Goal: Task Accomplishment & Management: Manage account settings

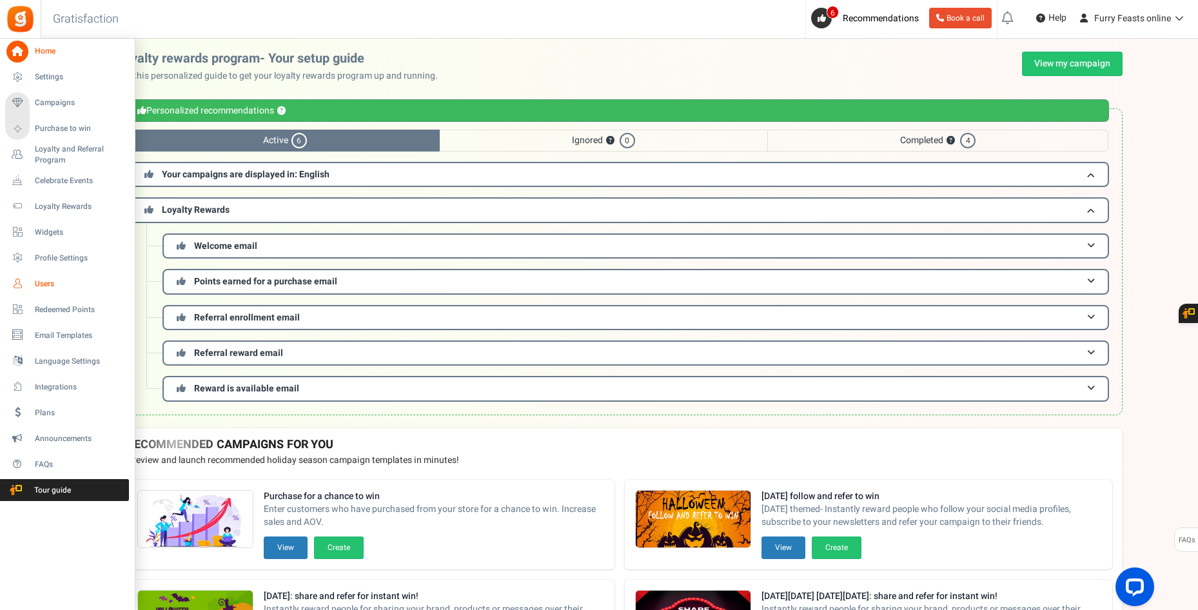
click at [38, 282] on span "Users" at bounding box center [80, 283] width 90 height 11
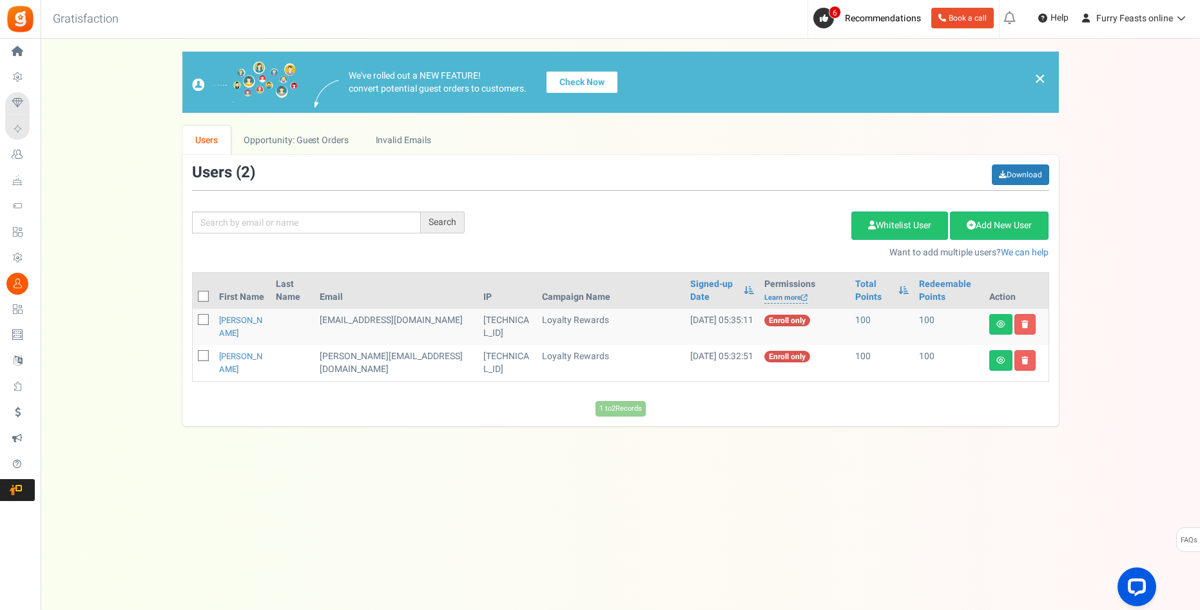
click at [589, 84] on link "Check Now" at bounding box center [582, 82] width 72 height 23
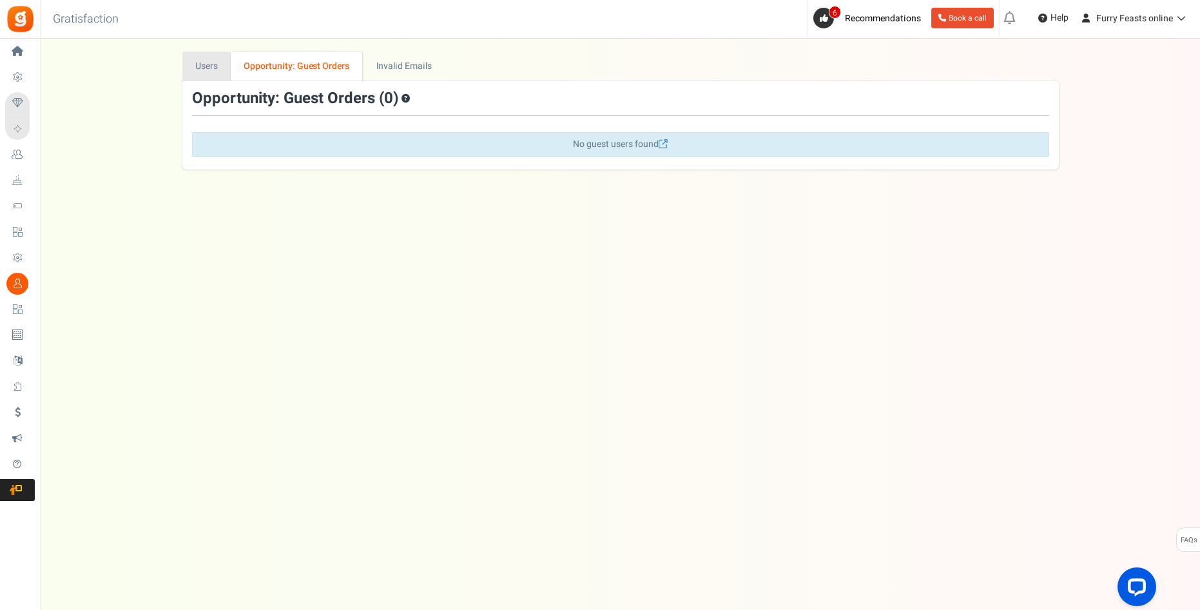
click at [210, 66] on link "Users" at bounding box center [206, 66] width 49 height 29
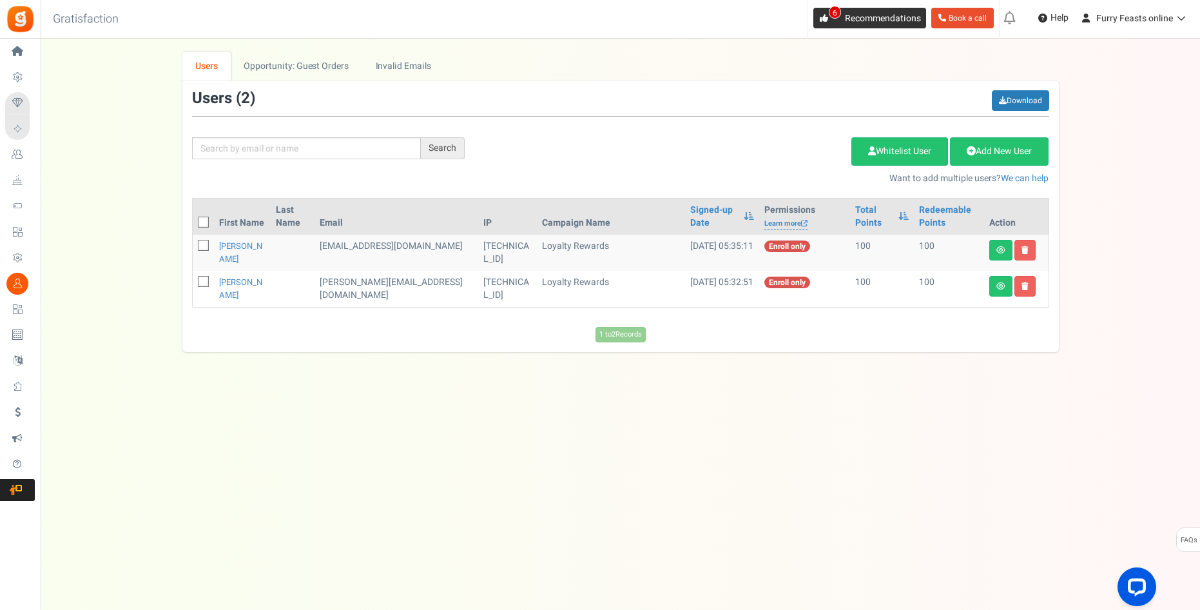
click at [826, 15] on span "6" at bounding box center [824, 18] width 21 height 21
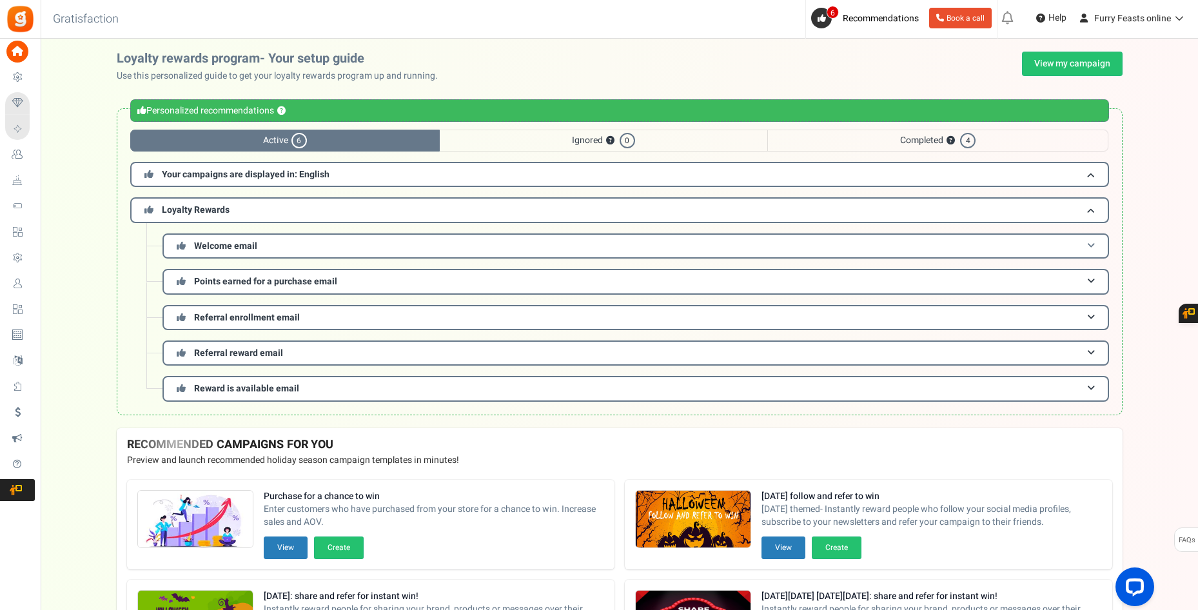
click at [839, 248] on h3 "Welcome email" at bounding box center [635, 245] width 946 height 25
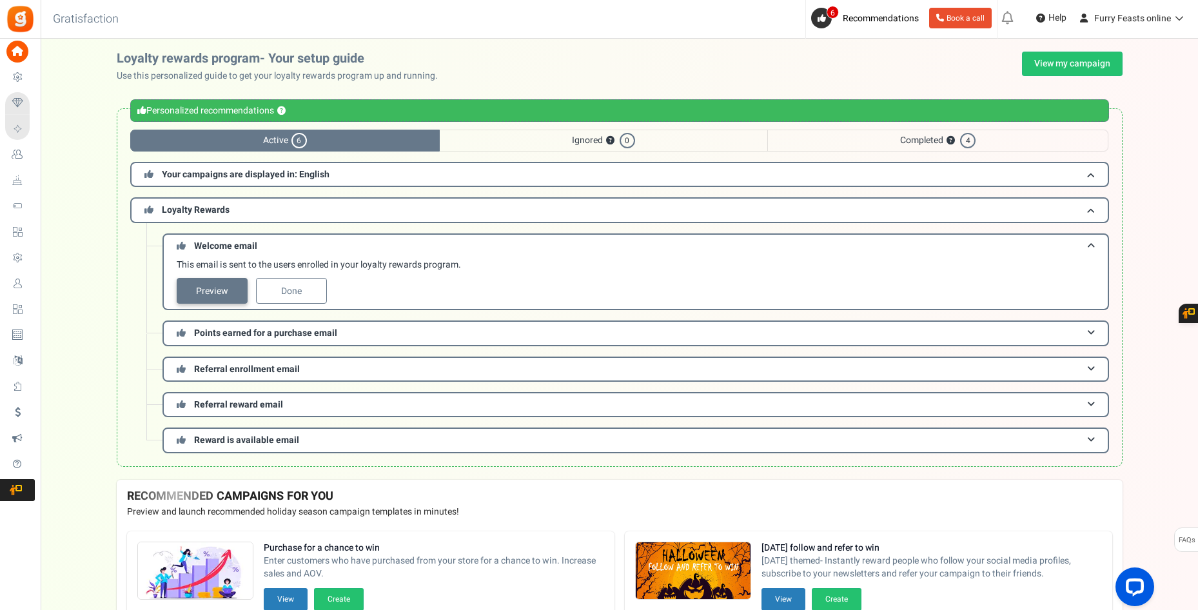
click at [203, 289] on link "Preview" at bounding box center [212, 291] width 71 height 26
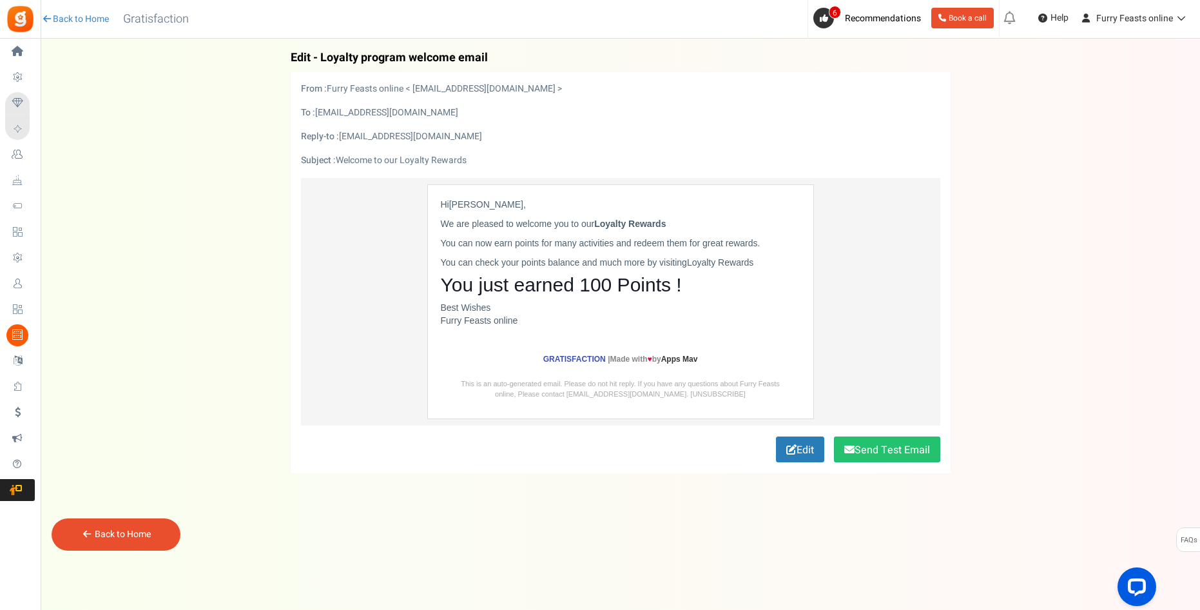
click at [690, 284] on p "You just earned 100 Points !" at bounding box center [621, 284] width 360 height 19
click at [672, 285] on p "You just earned 100 Points !" at bounding box center [621, 284] width 360 height 19
click at [746, 264] on span "Loyalty Rewards" at bounding box center [720, 262] width 67 height 10
click at [781, 445] on link "Edit" at bounding box center [800, 449] width 48 height 26
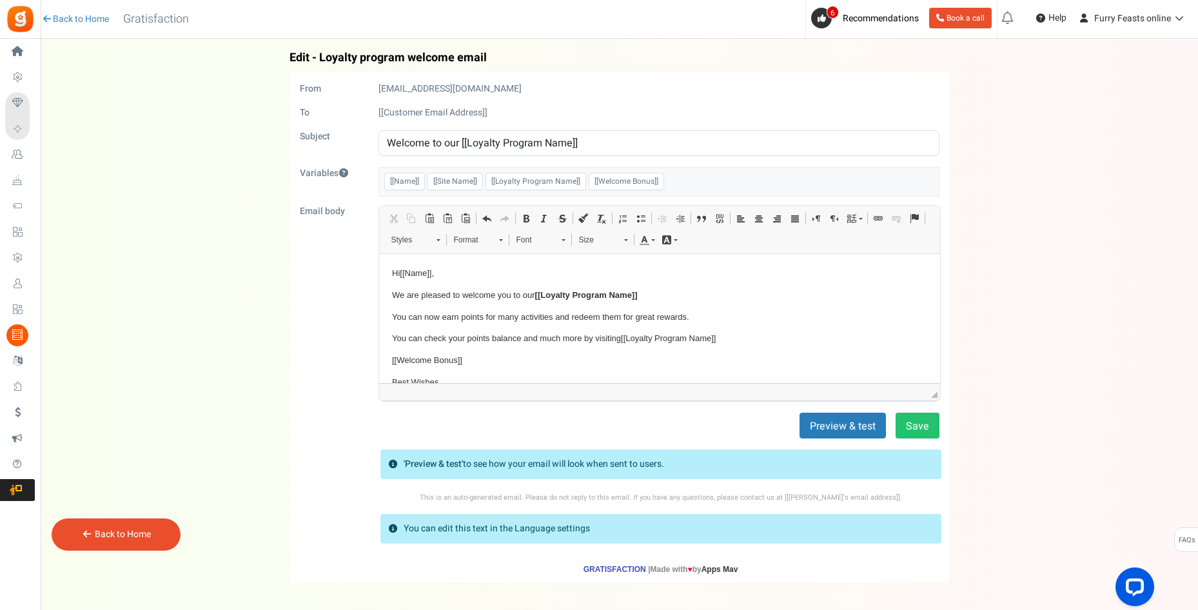
click at [514, 180] on span "[[Loyalty Program Name]]" at bounding box center [535, 181] width 101 height 17
drag, startPoint x: 714, startPoint y: 171, endPoint x: 664, endPoint y: 190, distance: 53.0
click at [711, 175] on div "[[Name]] [[Site Name]] [[Loyalty Program Name]] [[Welcome Bonus]]" at bounding box center [658, 182] width 561 height 30
click at [664, 190] on div "[[Name]] [[Site Name]] [[Loyalty Program Name]] [[Welcome Bonus]]" at bounding box center [658, 182] width 561 height 30
drag, startPoint x: 662, startPoint y: 184, endPoint x: 653, endPoint y: 184, distance: 9.0
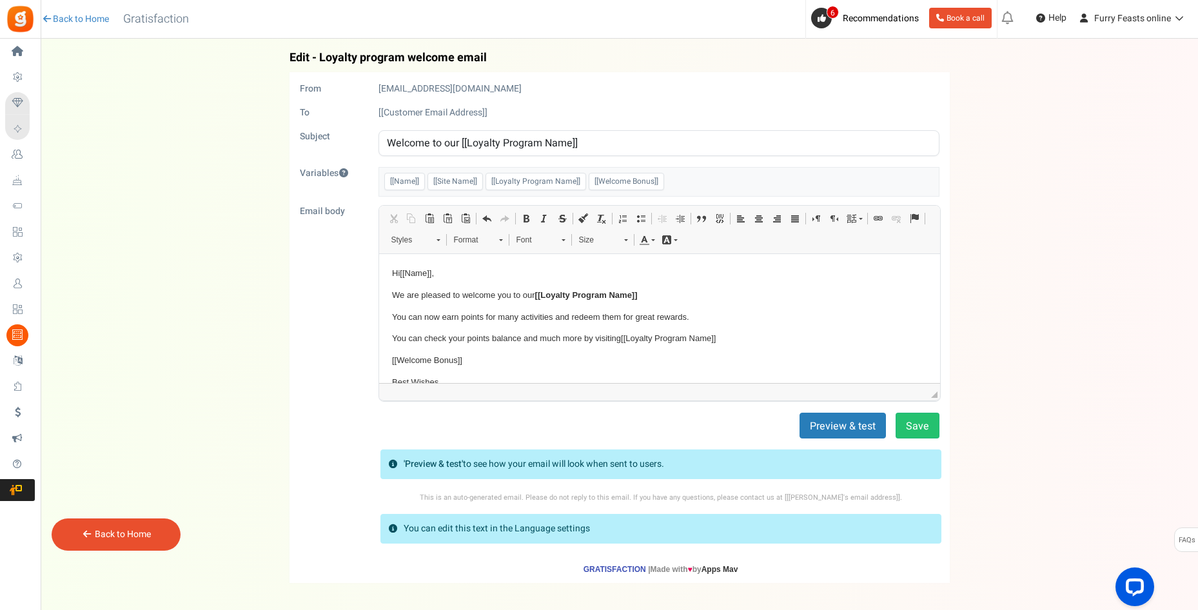
click at [656, 184] on span "[[Welcome Bonus]]" at bounding box center [626, 181] width 75 height 17
drag, startPoint x: 653, startPoint y: 184, endPoint x: 638, endPoint y: 175, distance: 17.7
click at [638, 175] on span "[[Welcome Bonus]]" at bounding box center [626, 181] width 75 height 17
drag, startPoint x: 656, startPoint y: 179, endPoint x: 690, endPoint y: 162, distance: 37.8
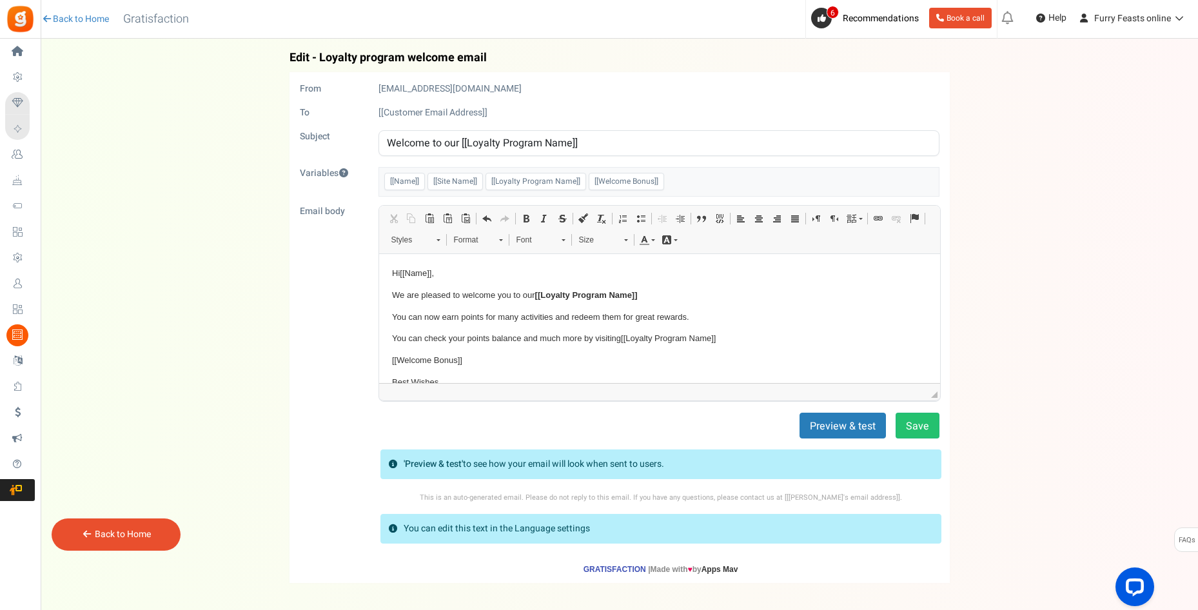
click at [690, 162] on form "From [EMAIL_ADDRESS][DOMAIN_NAME] To [[Customer Email Address]] Subject Welcome…" at bounding box center [619, 333] width 639 height 500
click at [554, 318] on p "You can now earn points for many activities and redeem them for great rewards." at bounding box center [658, 317] width 535 height 14
click at [775, 317] on p "You can now earn points for every purchase of our yummy raw food and redeem the…" at bounding box center [658, 317] width 535 height 14
click at [785, 315] on p "You can now earn points for every purchase of our yummy raw food and save money…" at bounding box center [658, 317] width 535 height 14
click at [913, 423] on button "Save" at bounding box center [917, 426] width 44 height 26
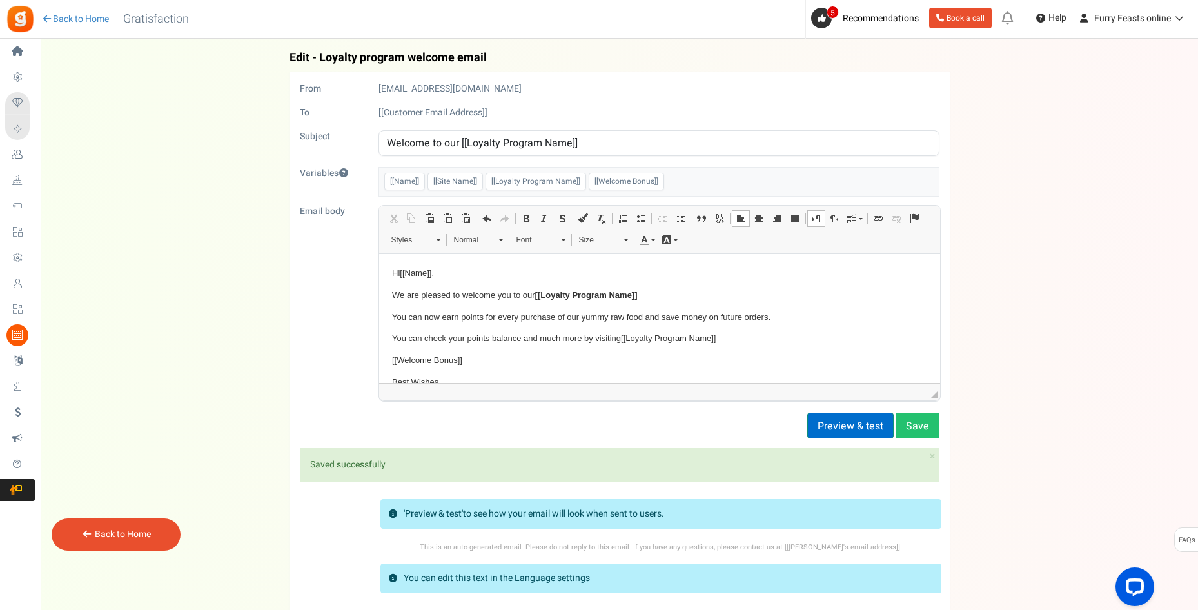
click at [873, 431] on button "Preview & test" at bounding box center [850, 426] width 86 height 26
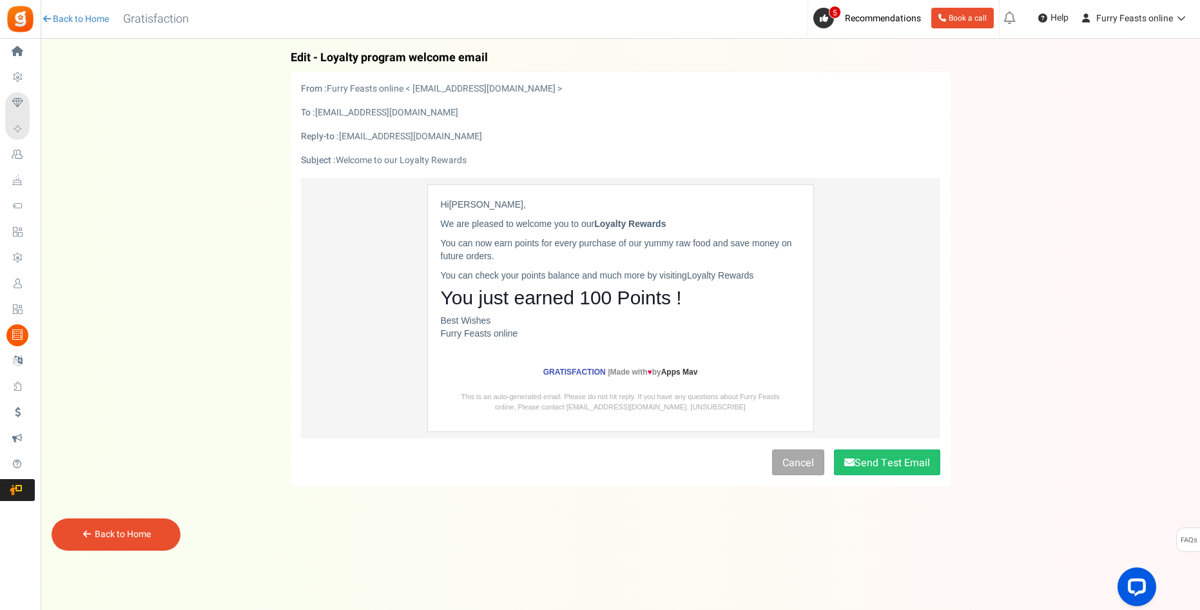
click at [106, 538] on link "Back to Home" at bounding box center [123, 534] width 56 height 14
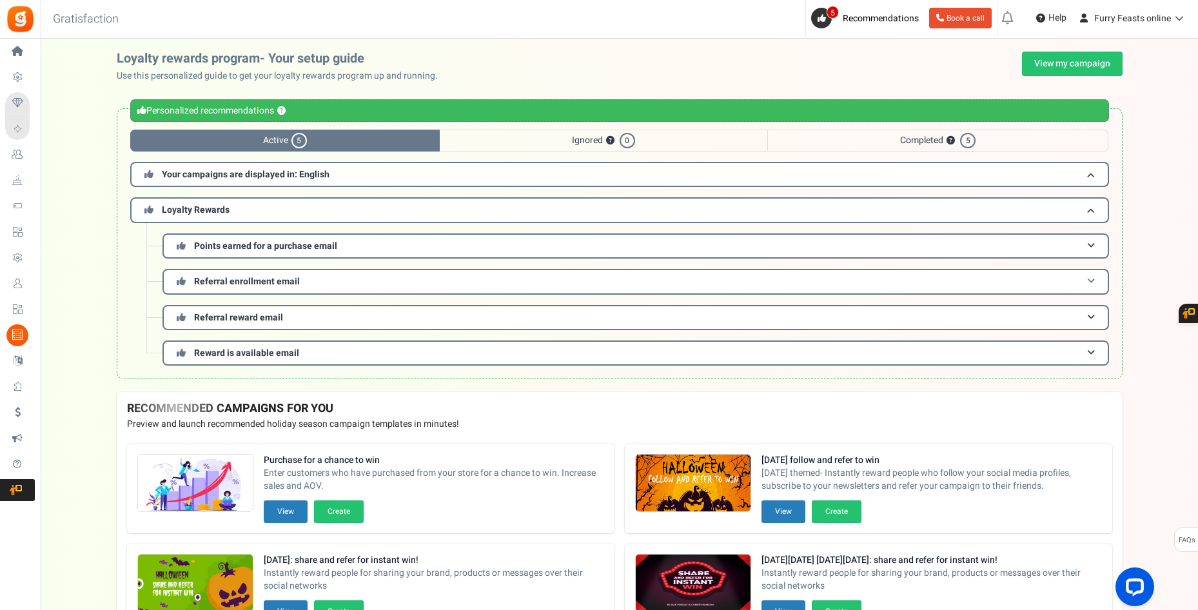
click at [387, 278] on h3 "Referral enrollment email" at bounding box center [635, 281] width 946 height 25
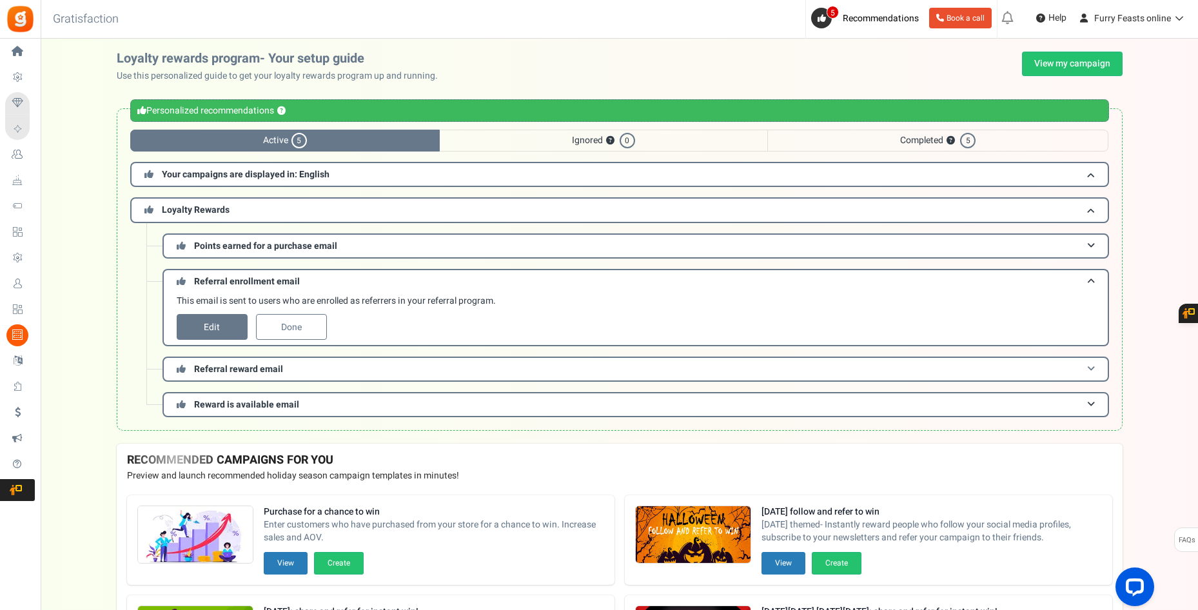
click at [317, 370] on h3 "Referral reward email" at bounding box center [635, 368] width 946 height 25
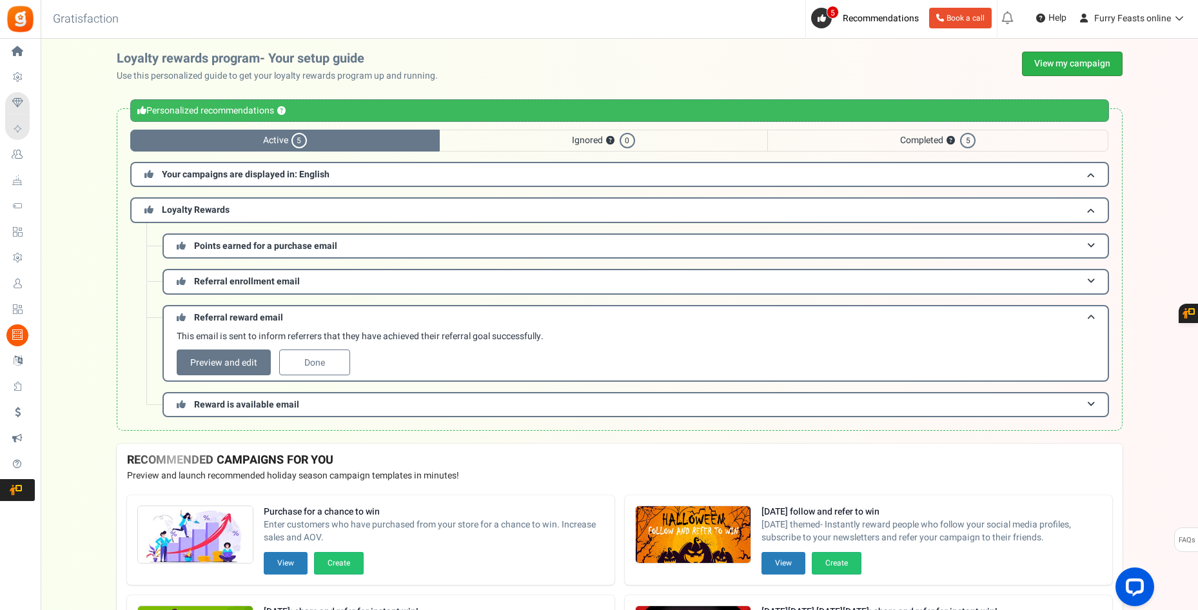
click at [1045, 66] on link "View my campaign" at bounding box center [1072, 64] width 101 height 24
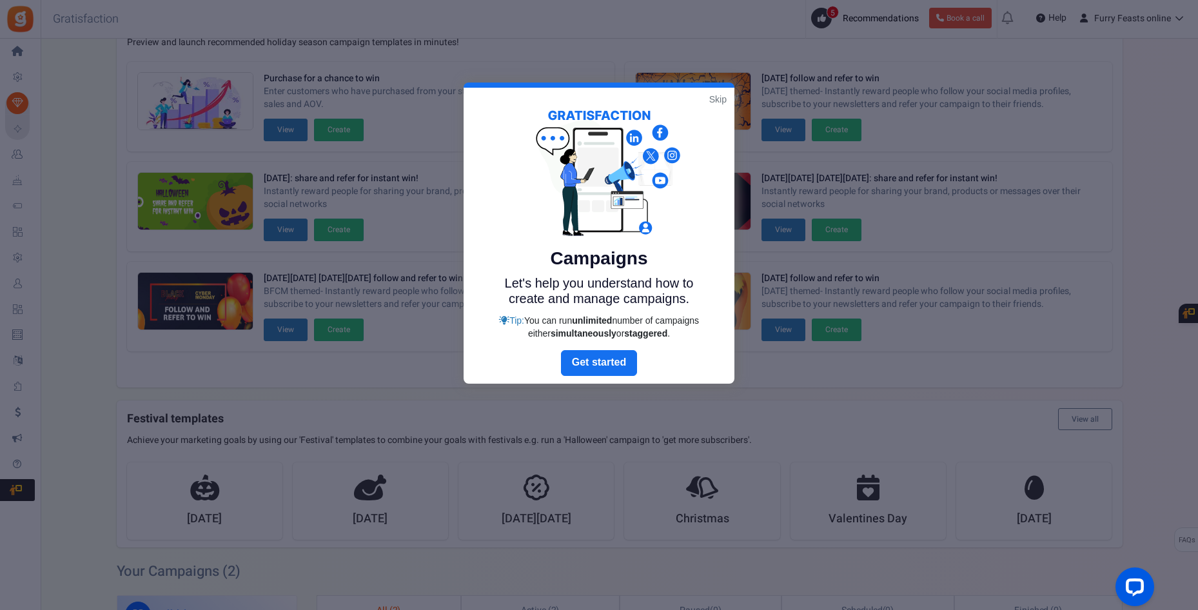
scroll to position [64, 0]
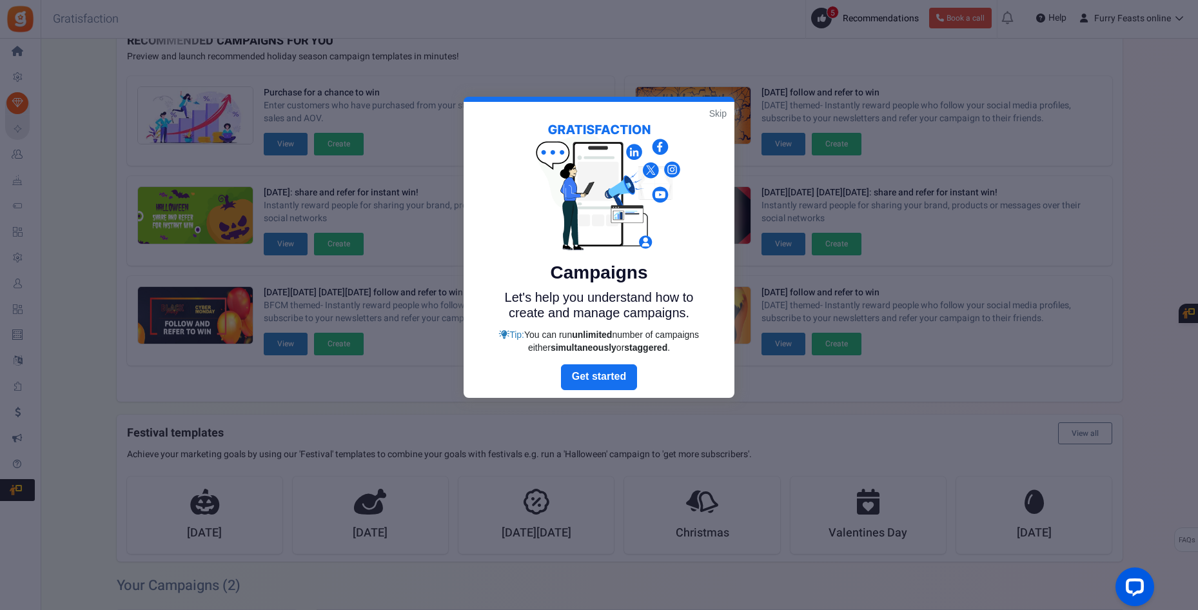
click at [715, 113] on link "Skip" at bounding box center [717, 113] width 17 height 13
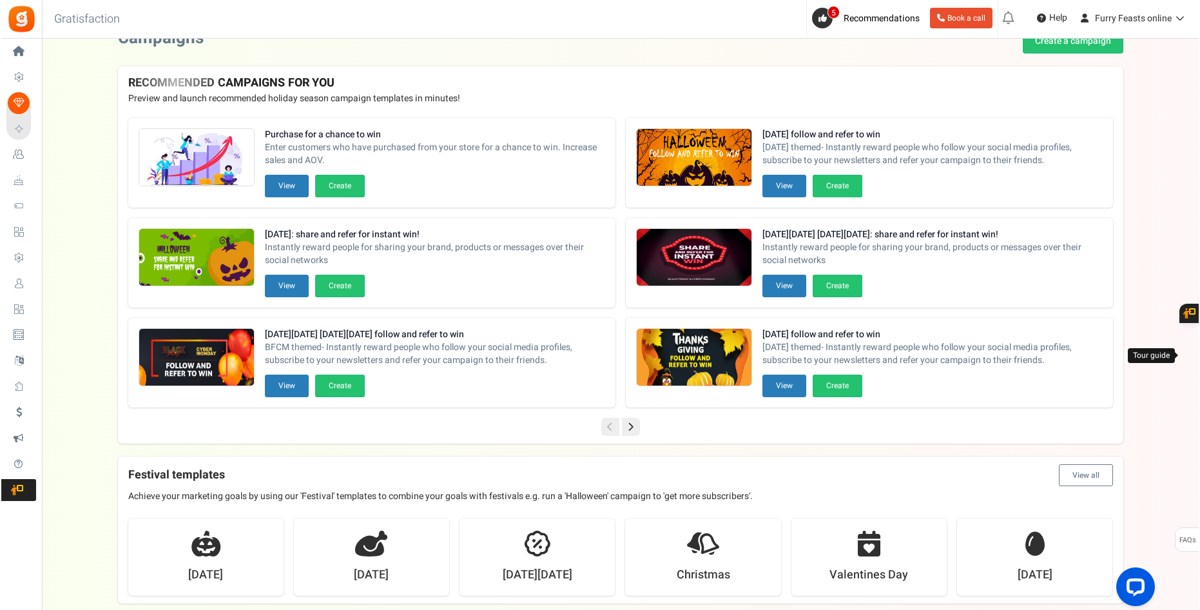
scroll to position [0, 0]
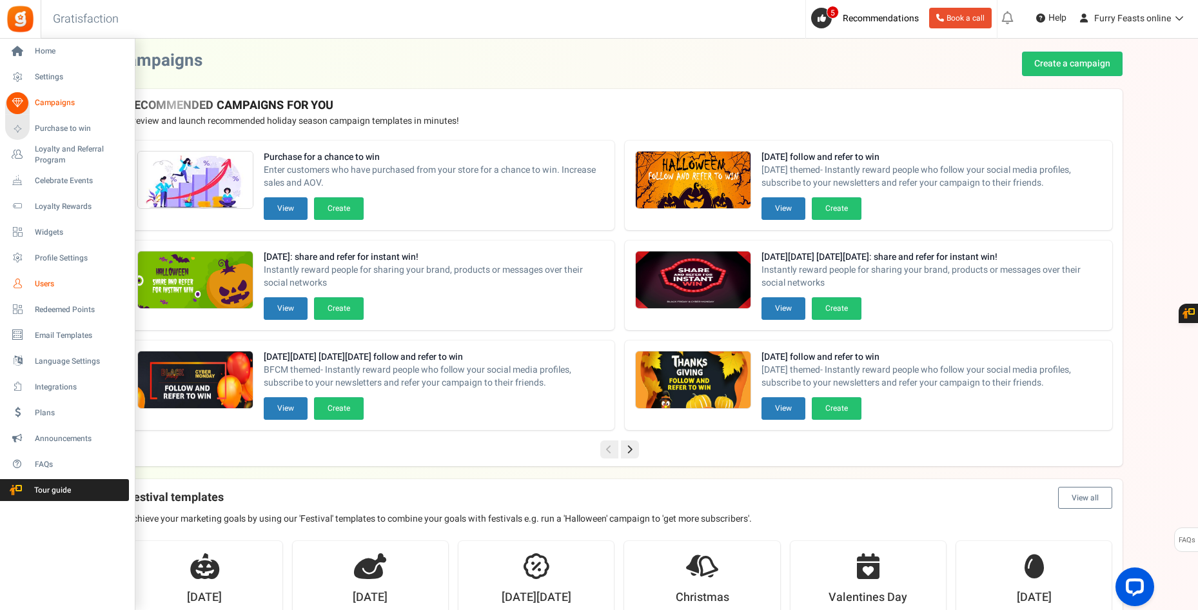
click at [41, 285] on span "Users" at bounding box center [80, 283] width 90 height 11
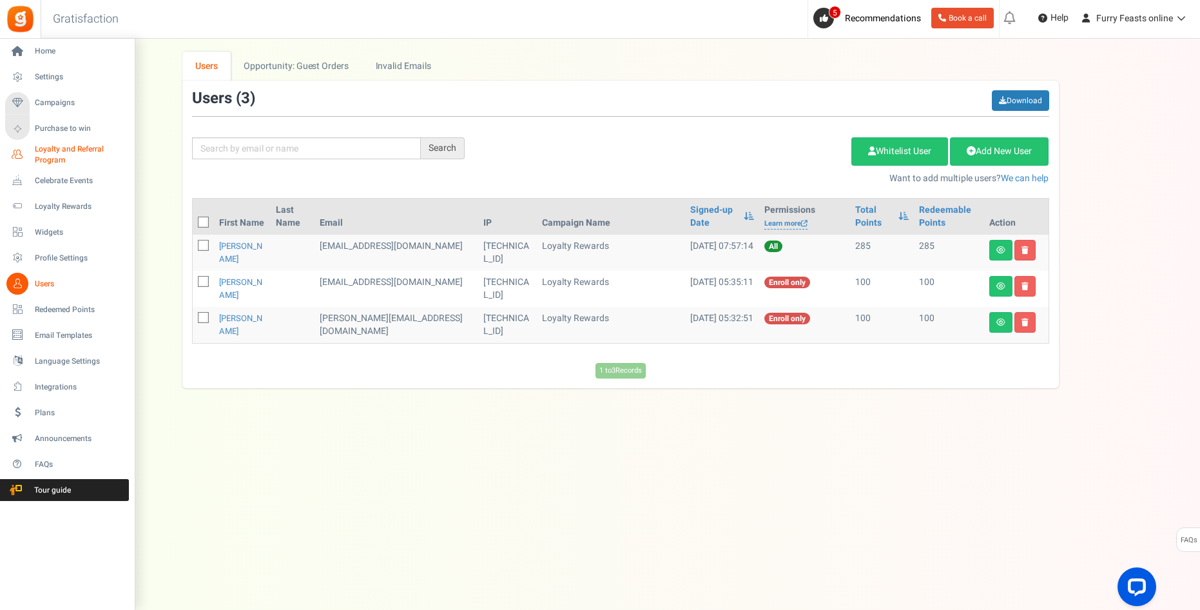
click at [49, 152] on span "Loyalty and Referral Program" at bounding box center [82, 155] width 94 height 22
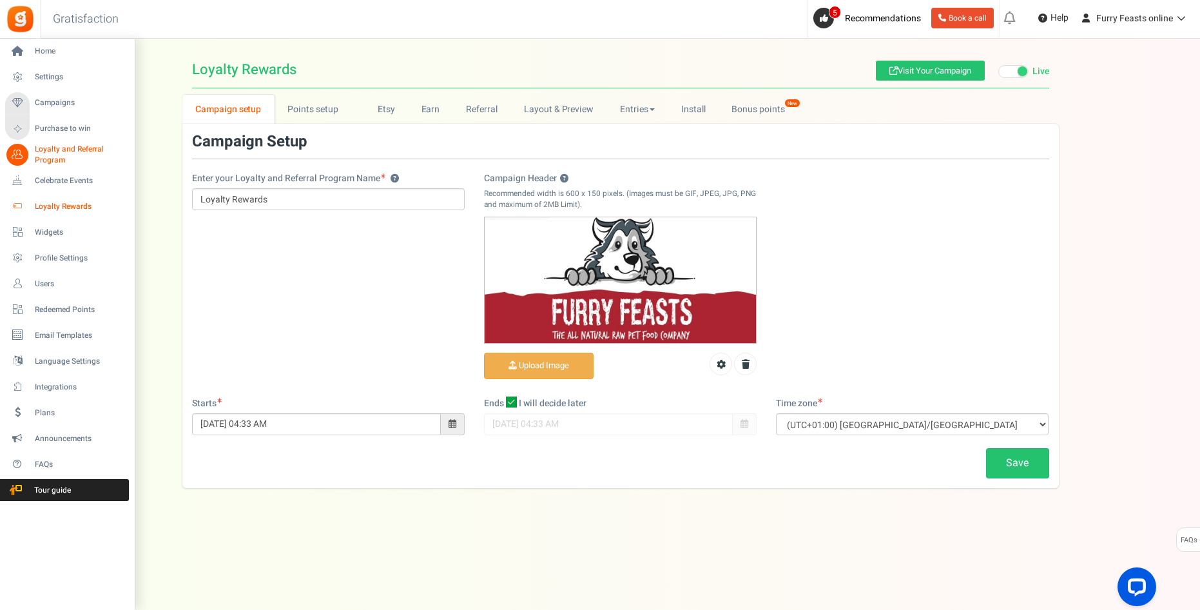
click at [55, 206] on span "Loyalty Rewards" at bounding box center [80, 206] width 90 height 11
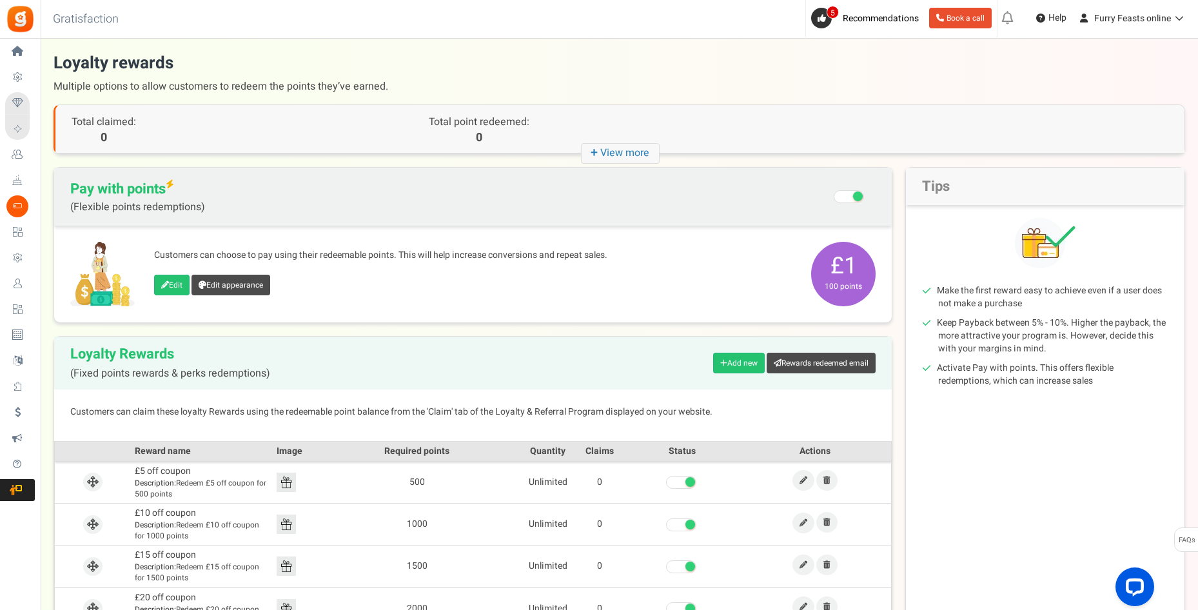
click at [618, 155] on icon "+ View more" at bounding box center [620, 153] width 79 height 21
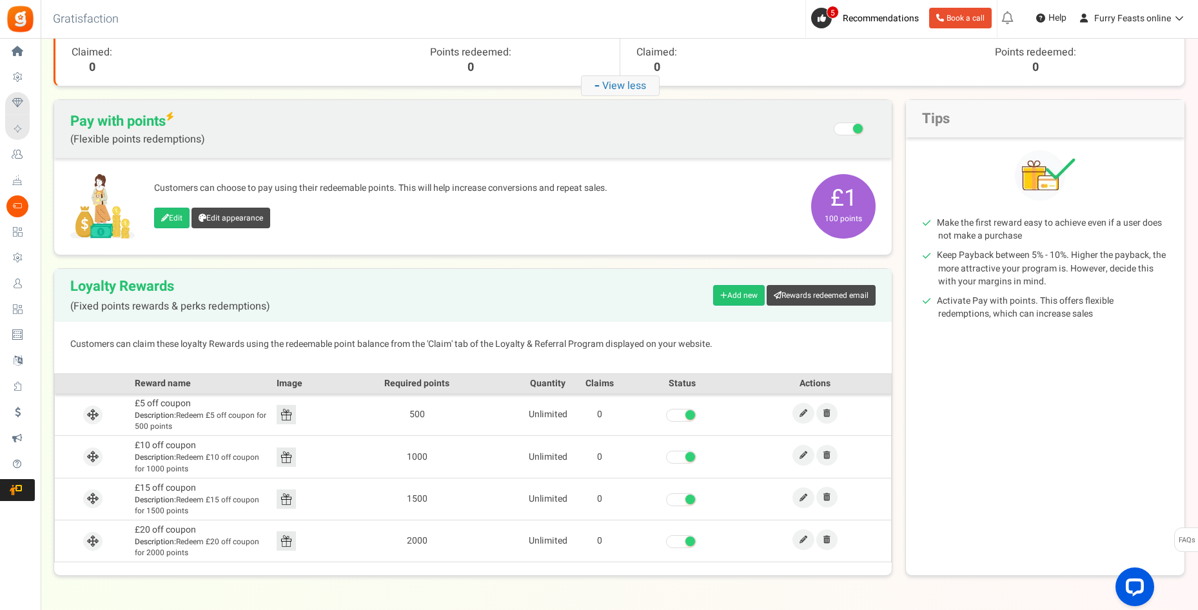
scroll to position [190, 0]
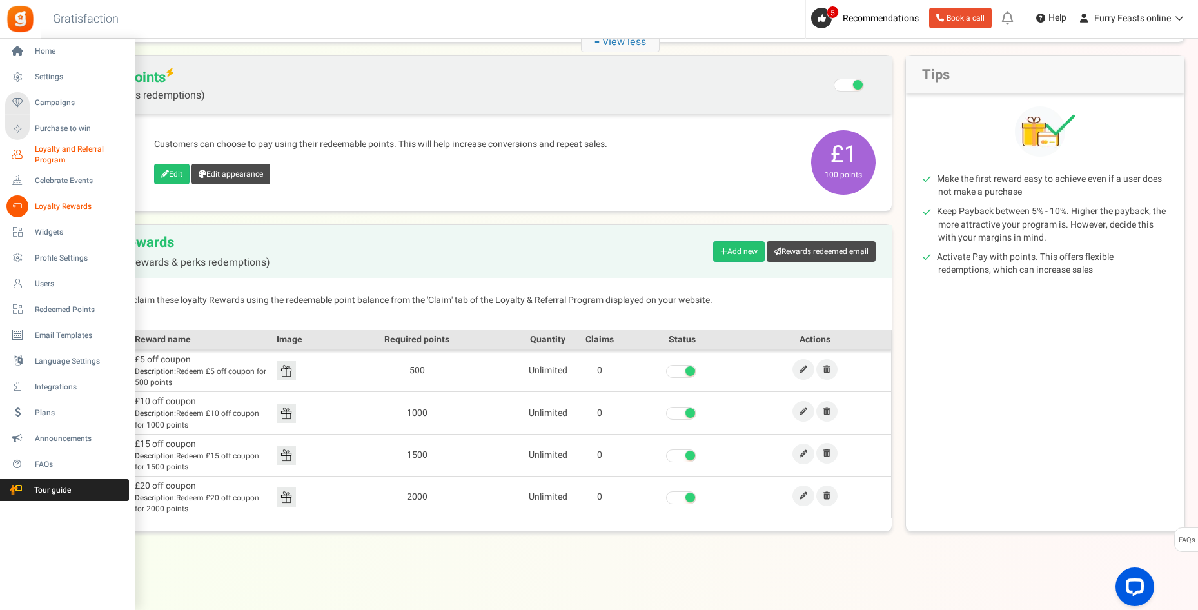
click at [75, 148] on span "Loyalty and Referral Program" at bounding box center [82, 155] width 94 height 22
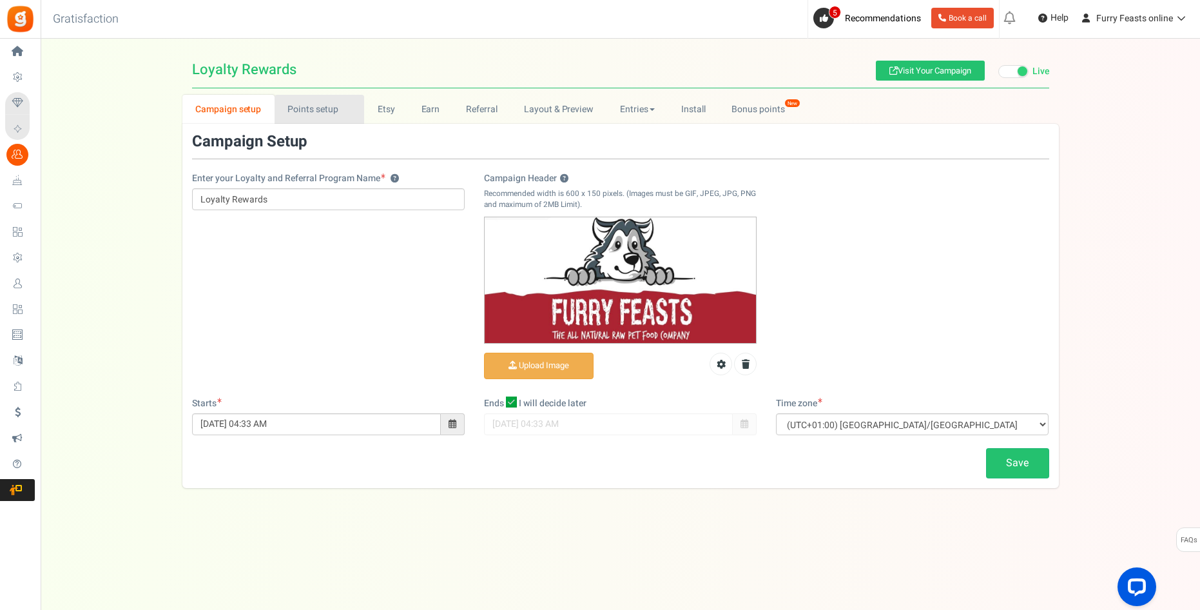
click at [330, 106] on link "Points setup New" at bounding box center [320, 109] width 90 height 29
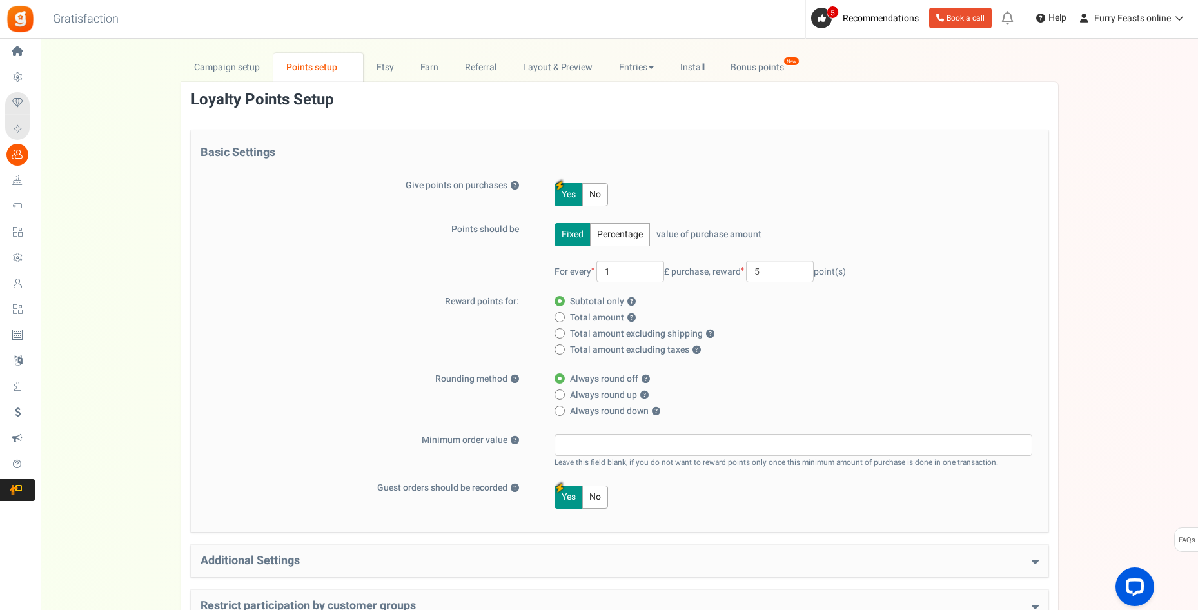
scroll to position [64, 0]
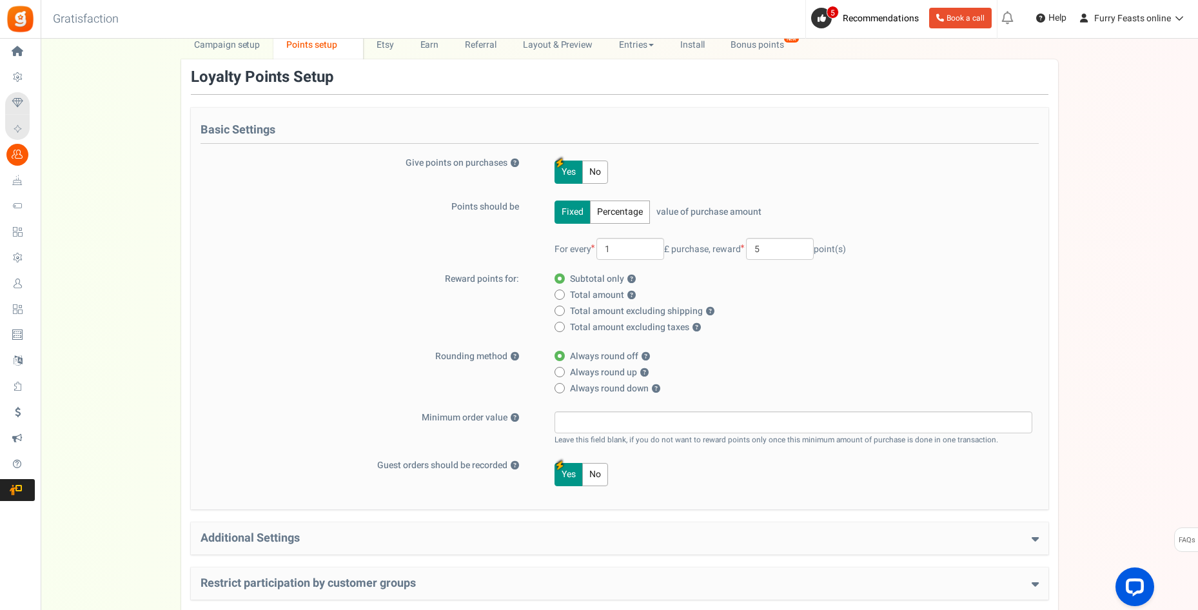
click at [563, 310] on span at bounding box center [559, 311] width 10 height 10
click at [563, 310] on input "Total amount excluding shipping ?" at bounding box center [558, 311] width 8 height 8
radio input "true"
click at [563, 274] on label "Subtotal only ?" at bounding box center [789, 279] width 470 height 13
click at [563, 275] on input "Subtotal only ?" at bounding box center [558, 279] width 8 height 8
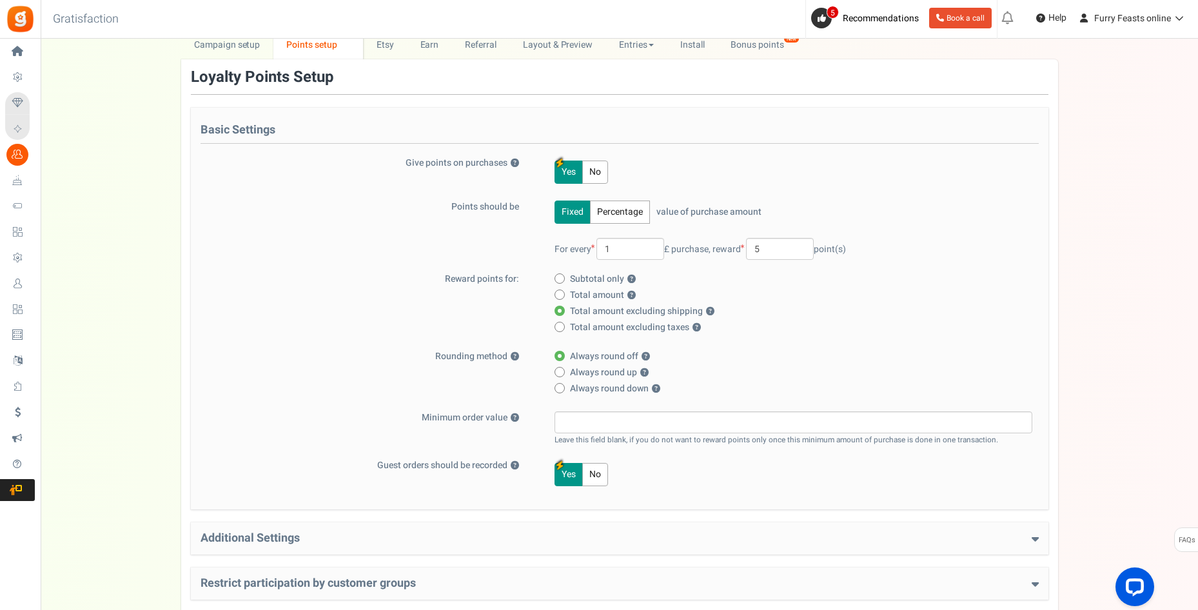
radio input "true"
radio input "false"
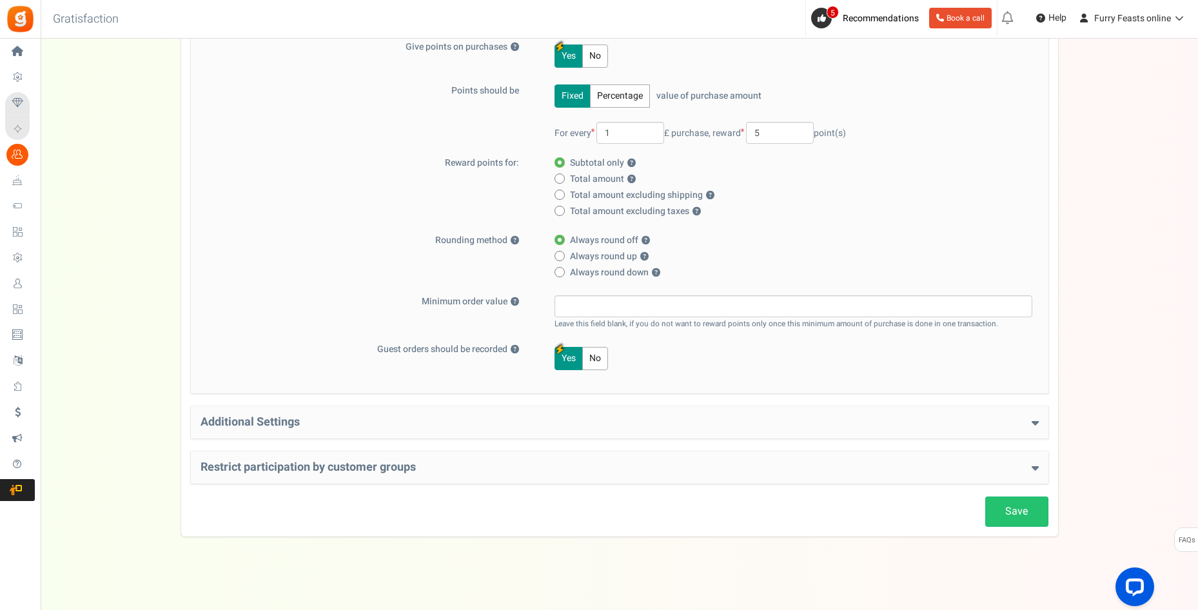
scroll to position [185, 0]
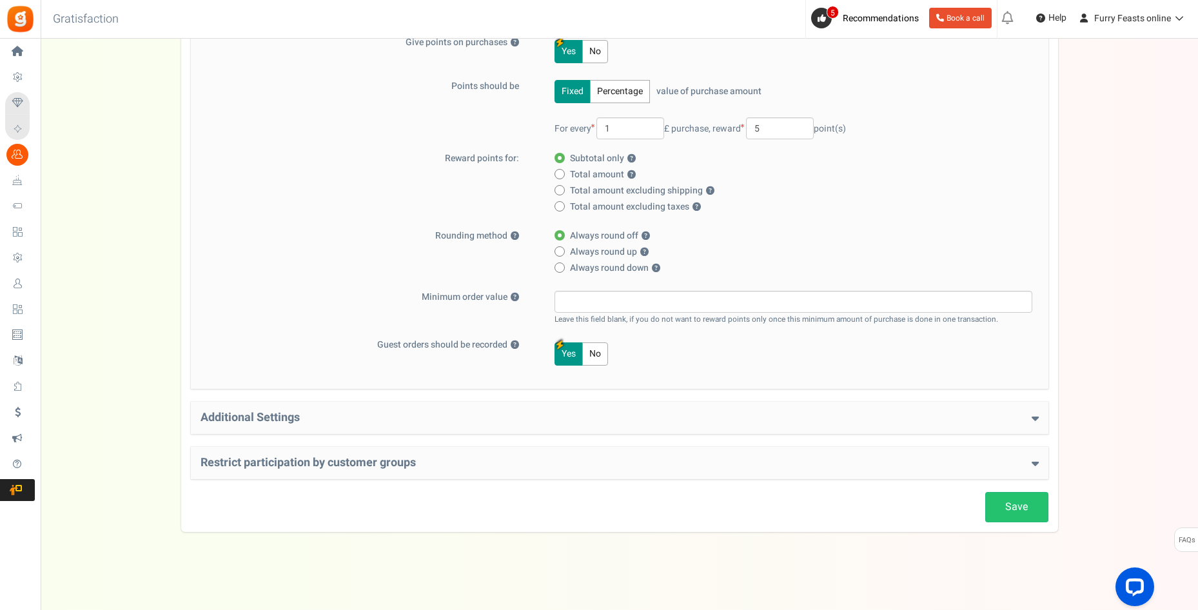
click at [708, 421] on h4 "Additional Settings" at bounding box center [619, 417] width 838 height 13
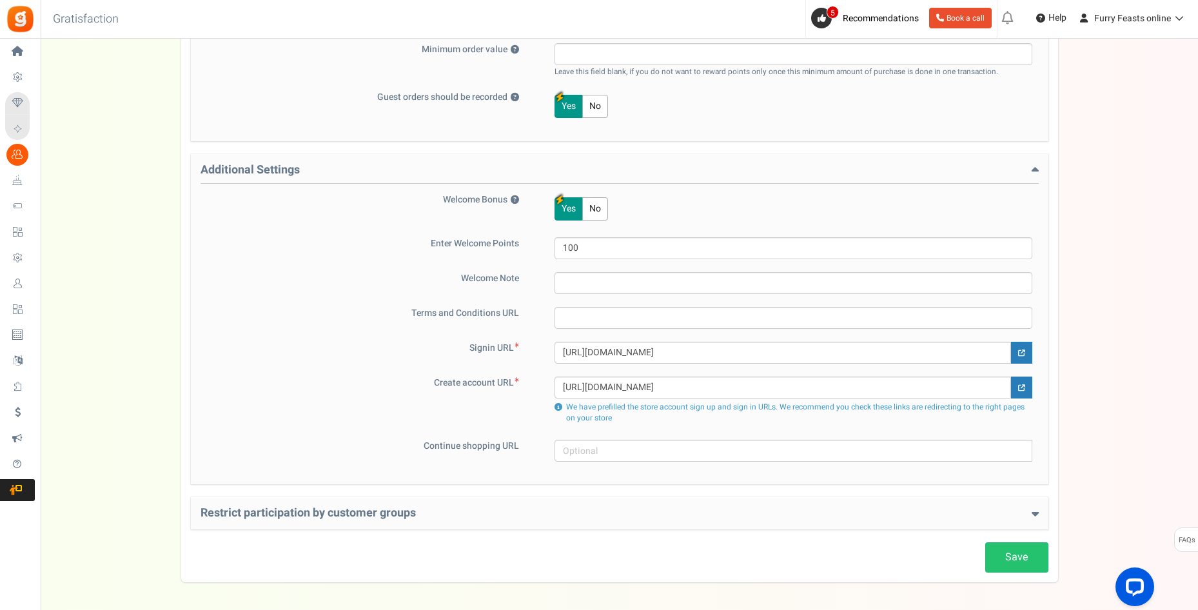
scroll to position [483, 0]
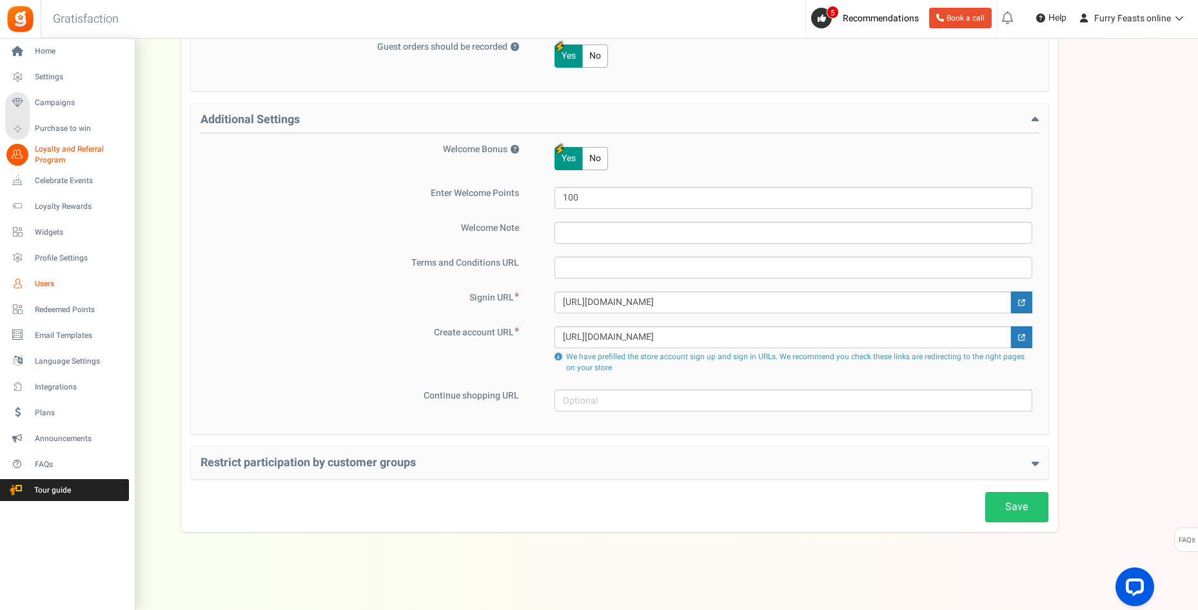
click at [42, 285] on span "Users" at bounding box center [80, 283] width 90 height 11
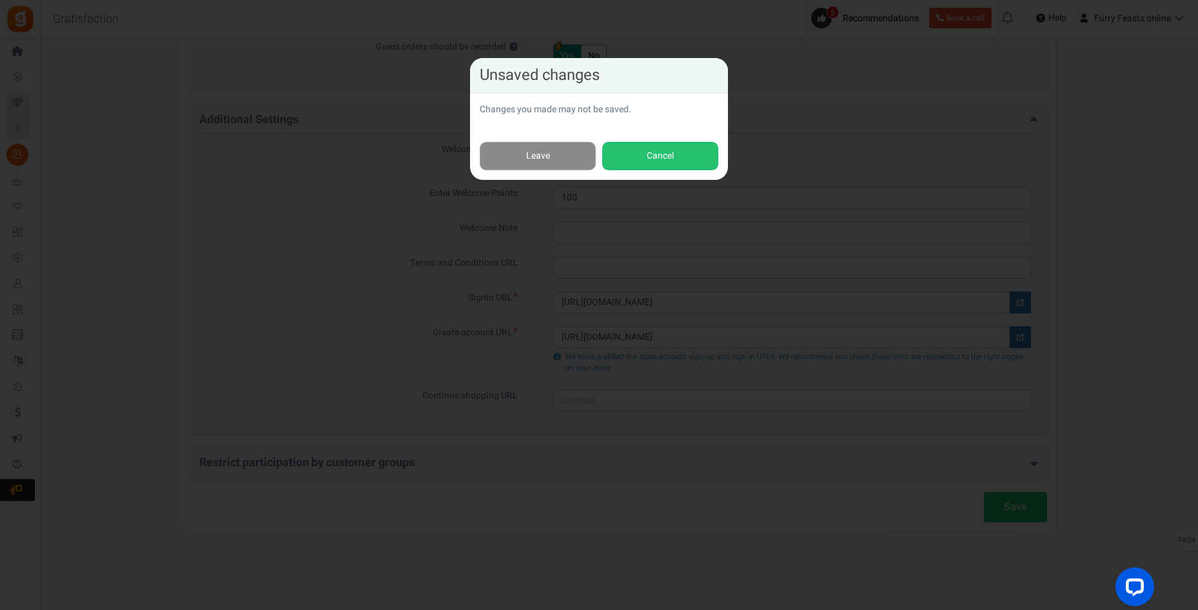
click at [545, 150] on link "Leave" at bounding box center [538, 156] width 116 height 29
